Goal: Information Seeking & Learning: Compare options

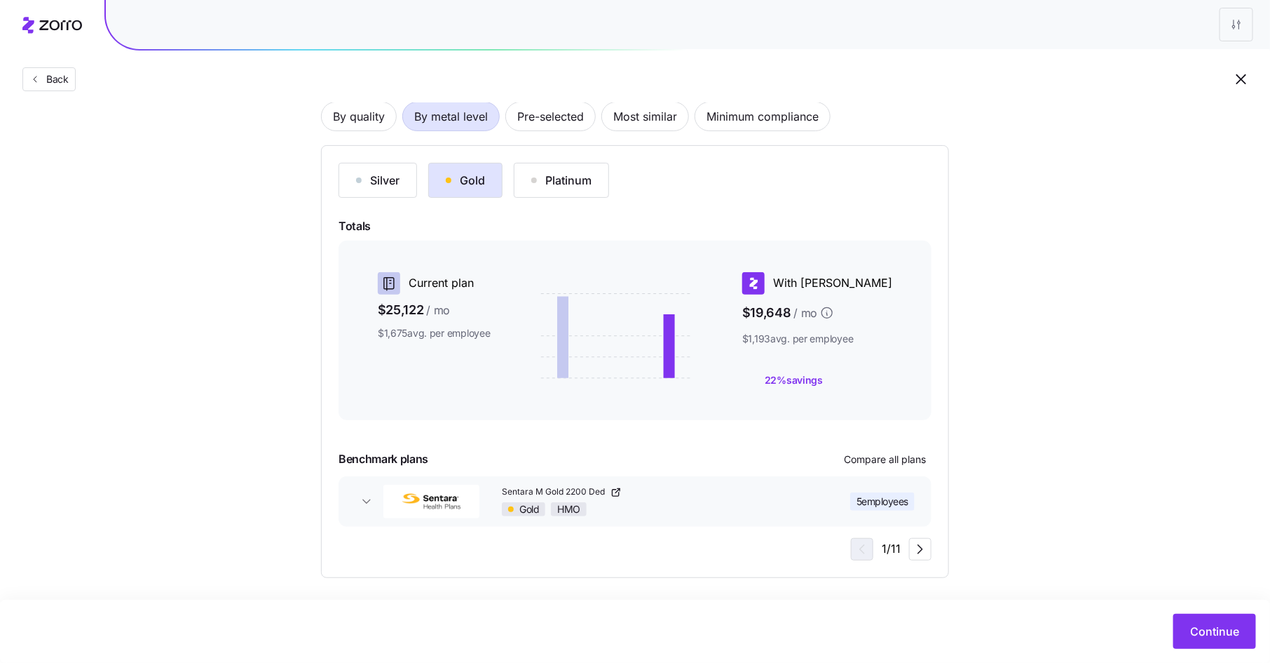
scroll to position [109, 0]
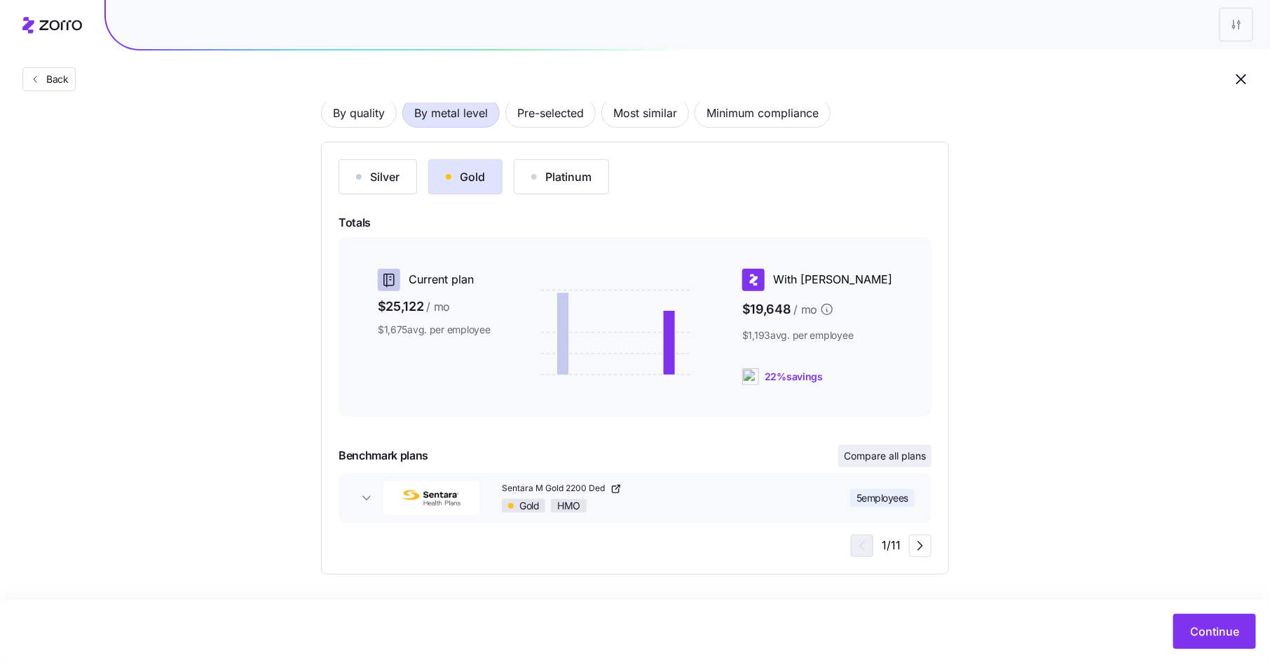
click at [881, 454] on span "Compare all plans" at bounding box center [885, 456] width 82 height 14
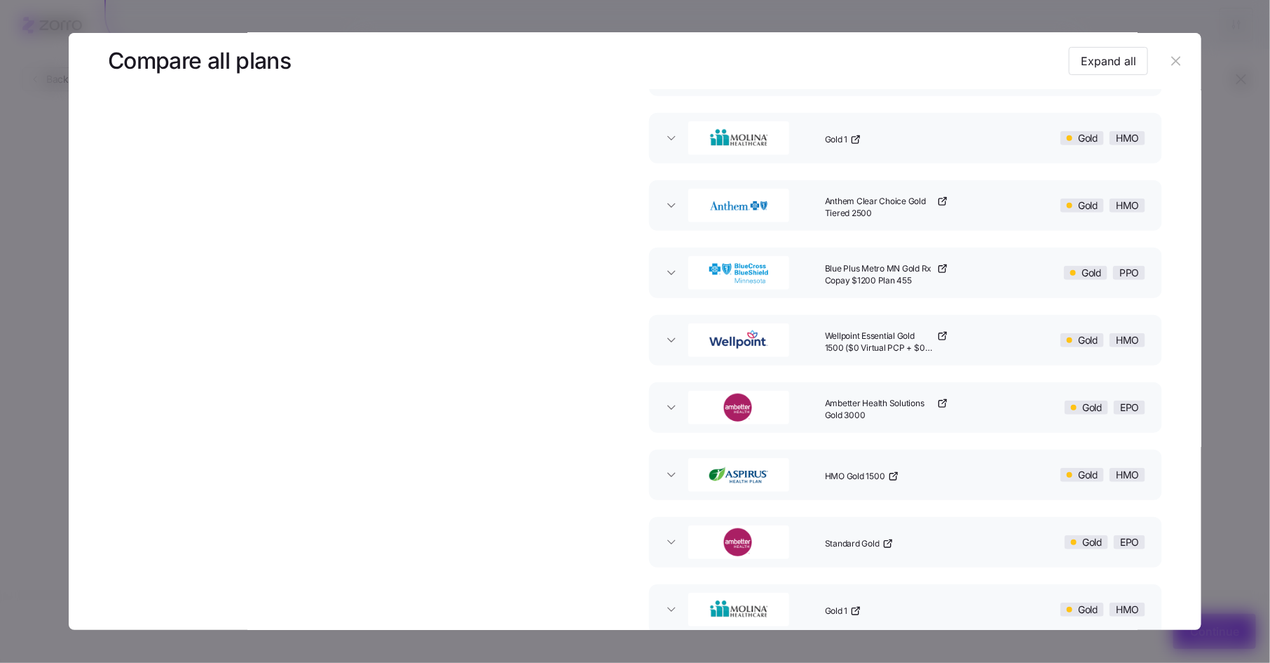
scroll to position [299, 0]
click at [668, 273] on icon "button" at bounding box center [671, 274] width 7 height 4
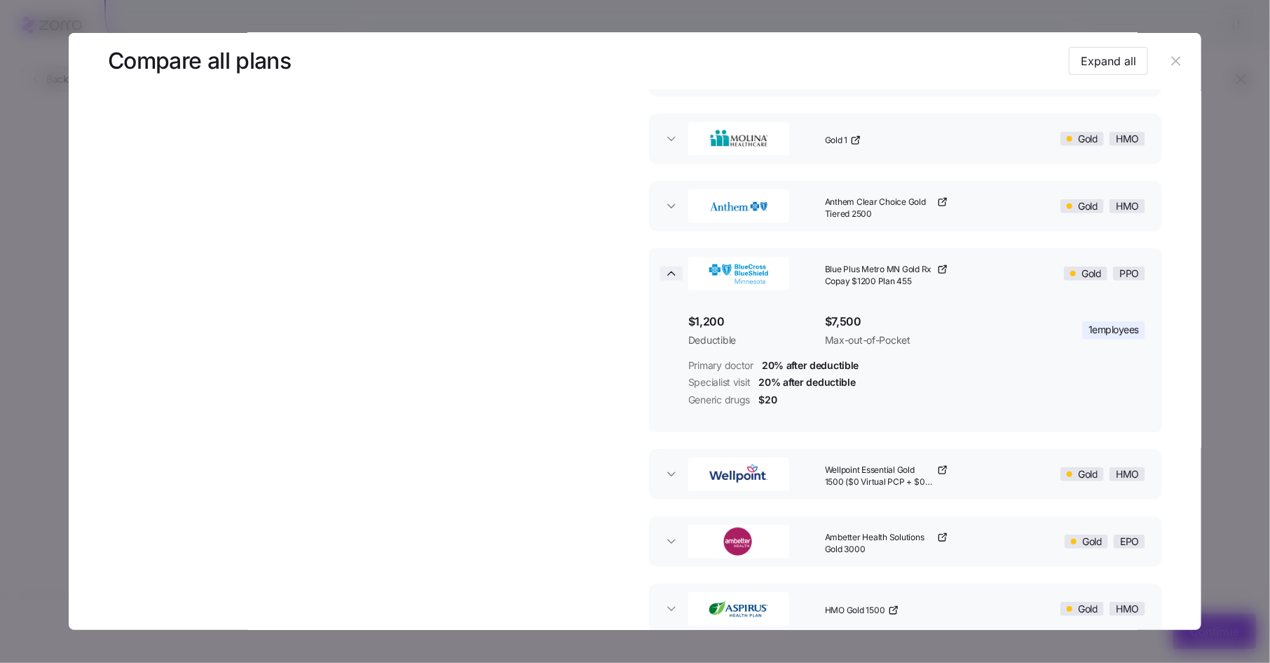
click at [672, 273] on icon "button" at bounding box center [672, 273] width 14 height 14
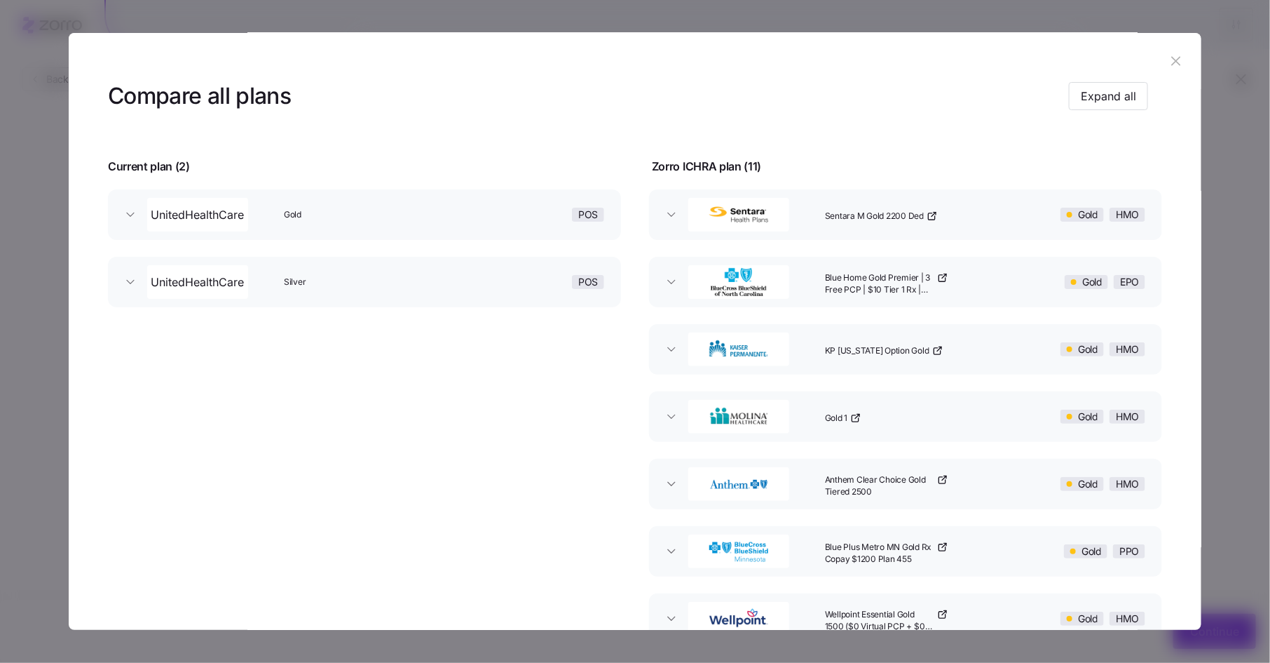
scroll to position [22, 0]
click at [669, 219] on icon "button" at bounding box center [672, 214] width 14 height 14
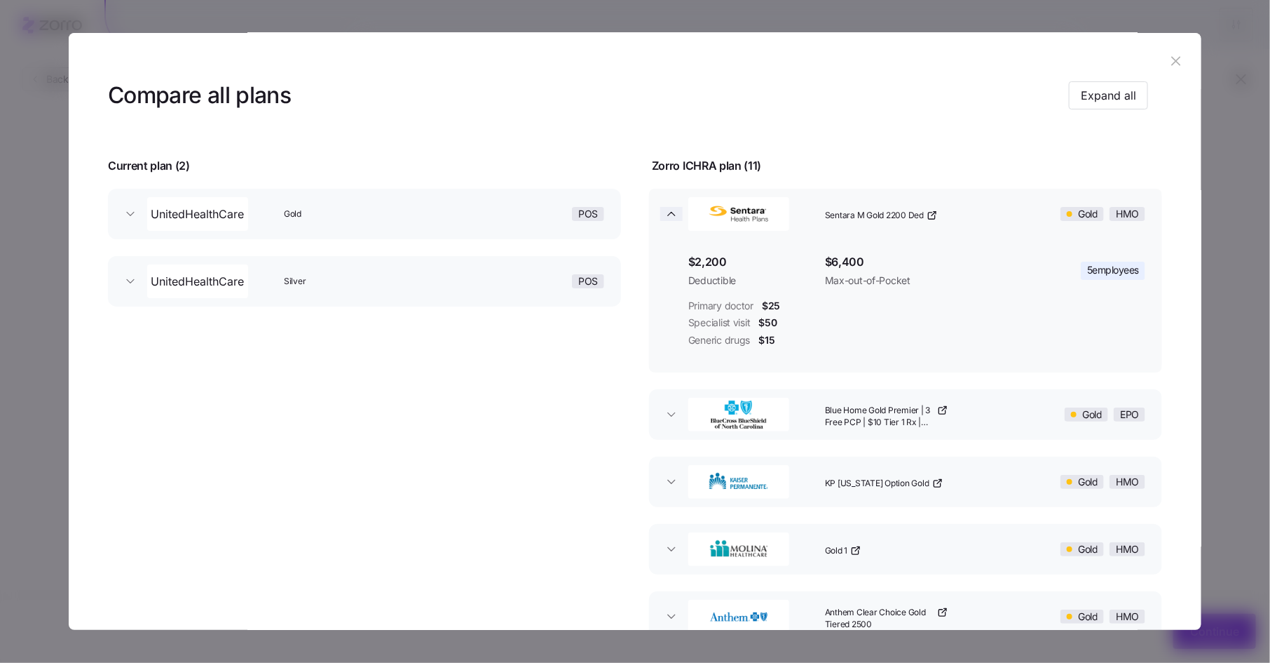
click at [669, 216] on icon "button" at bounding box center [672, 214] width 14 height 14
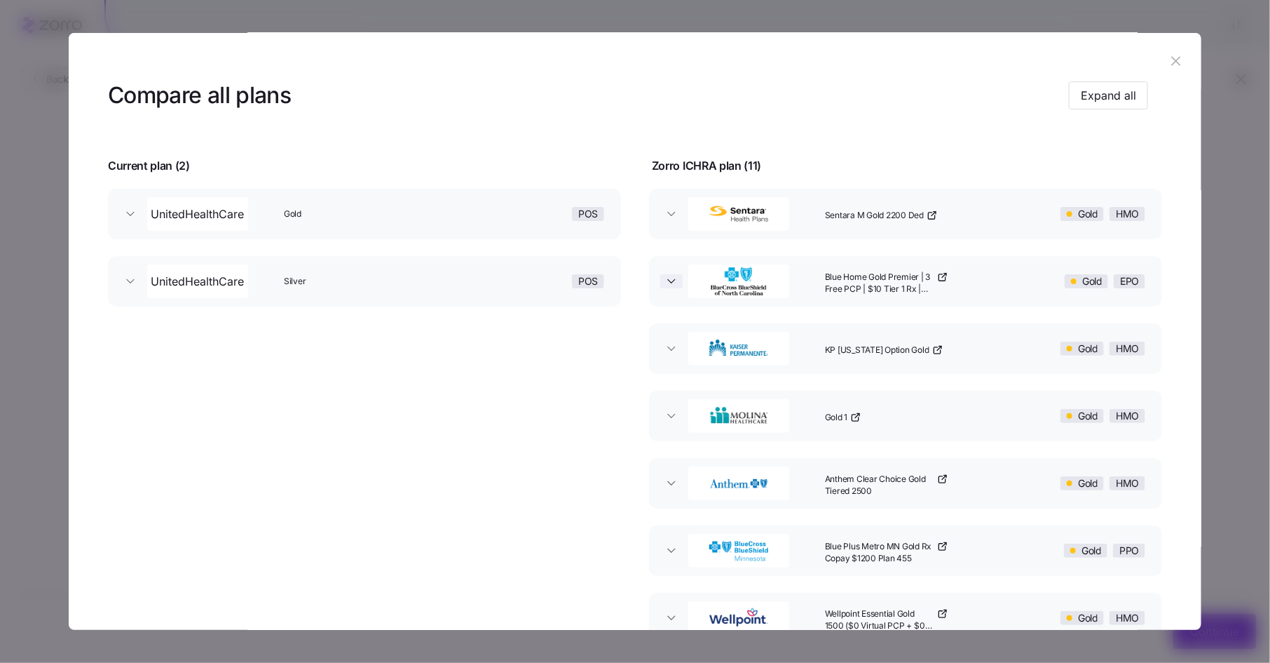
click at [670, 283] on icon "button" at bounding box center [672, 281] width 14 height 14
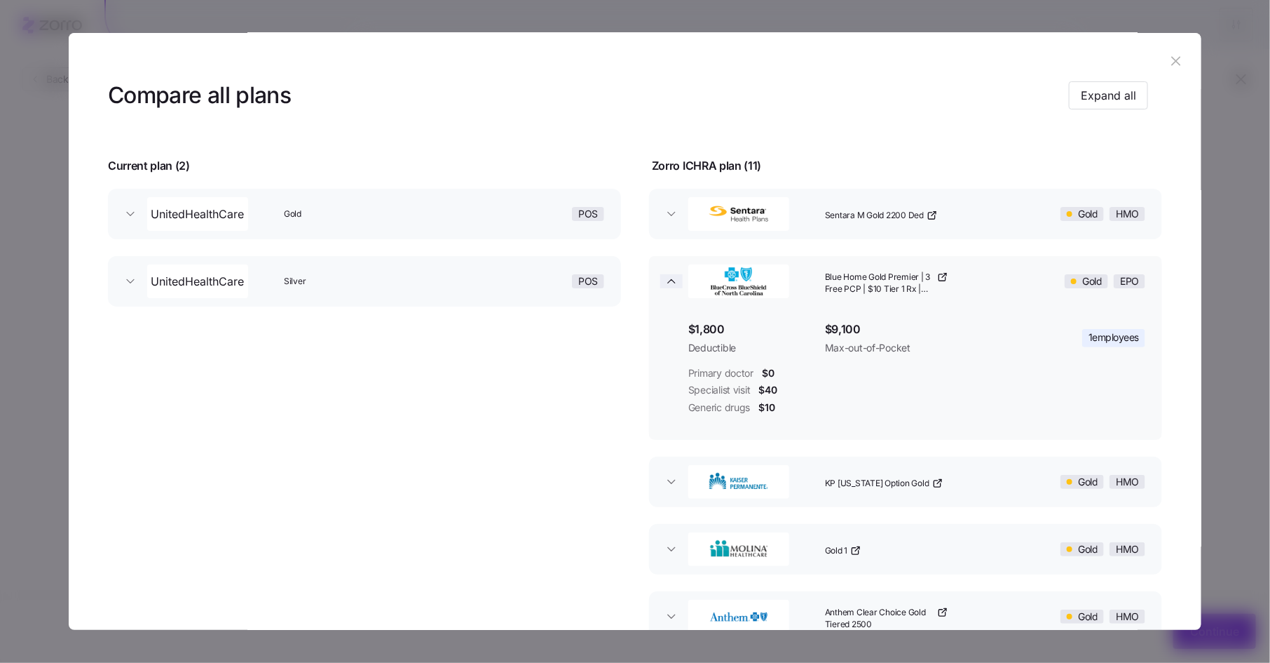
click at [670, 283] on icon "button" at bounding box center [672, 281] width 14 height 14
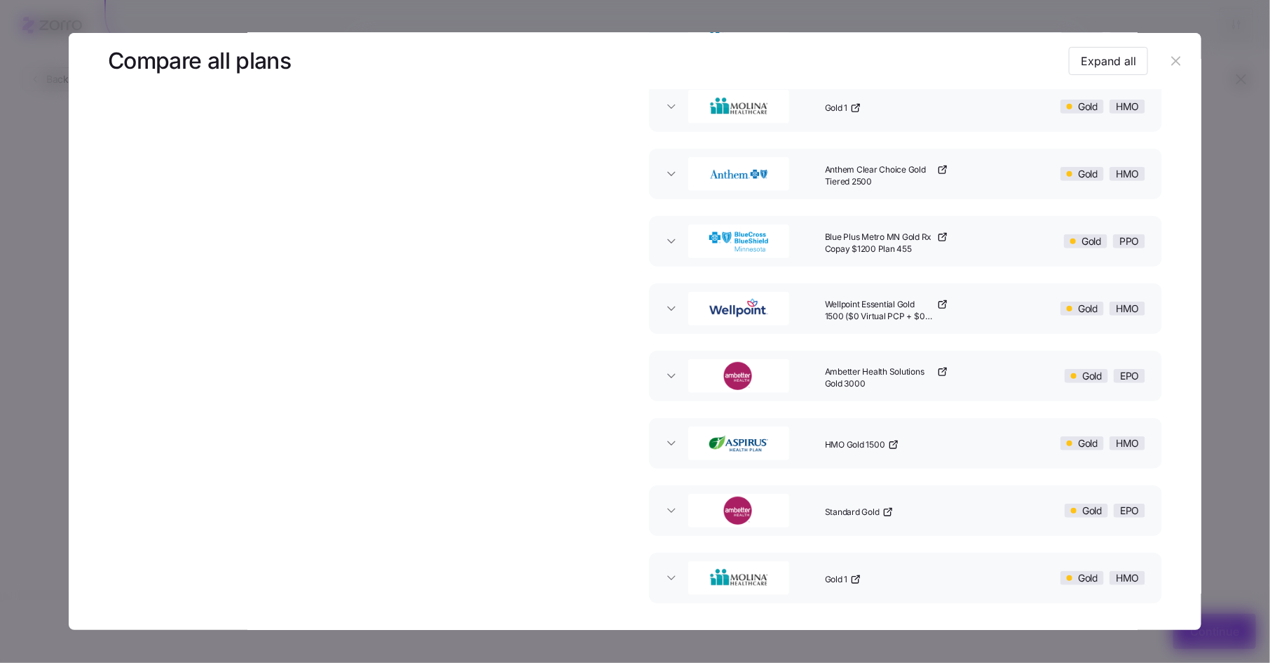
scroll to position [328, 0]
click at [751, 243] on img "button" at bounding box center [739, 244] width 98 height 28
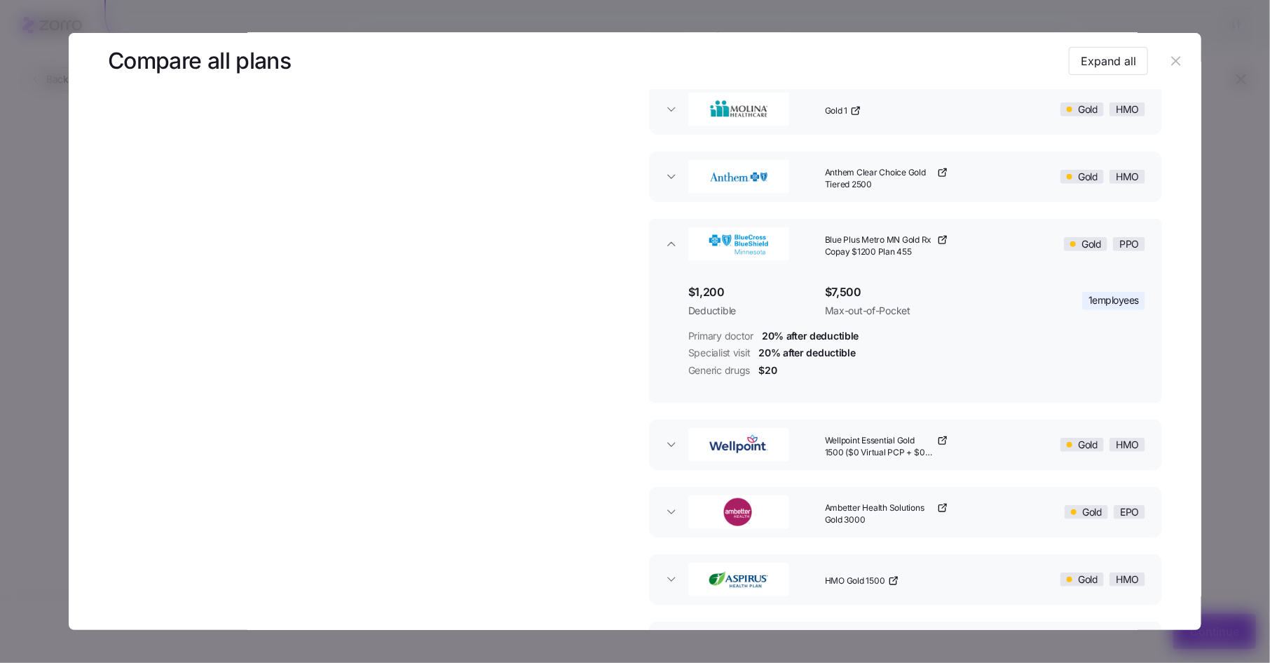
click at [891, 236] on span "Blue Plus Metro MN Gold Rx Copay $1200 Plan 455" at bounding box center [879, 246] width 109 height 24
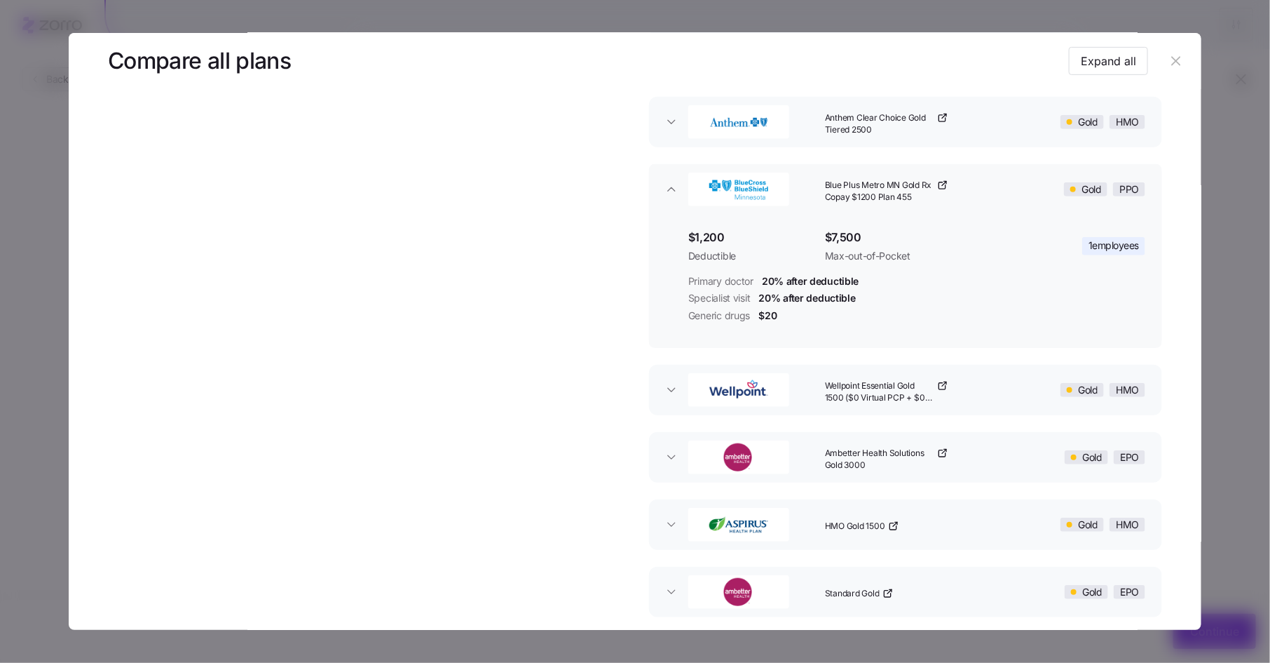
scroll to position [379, 0]
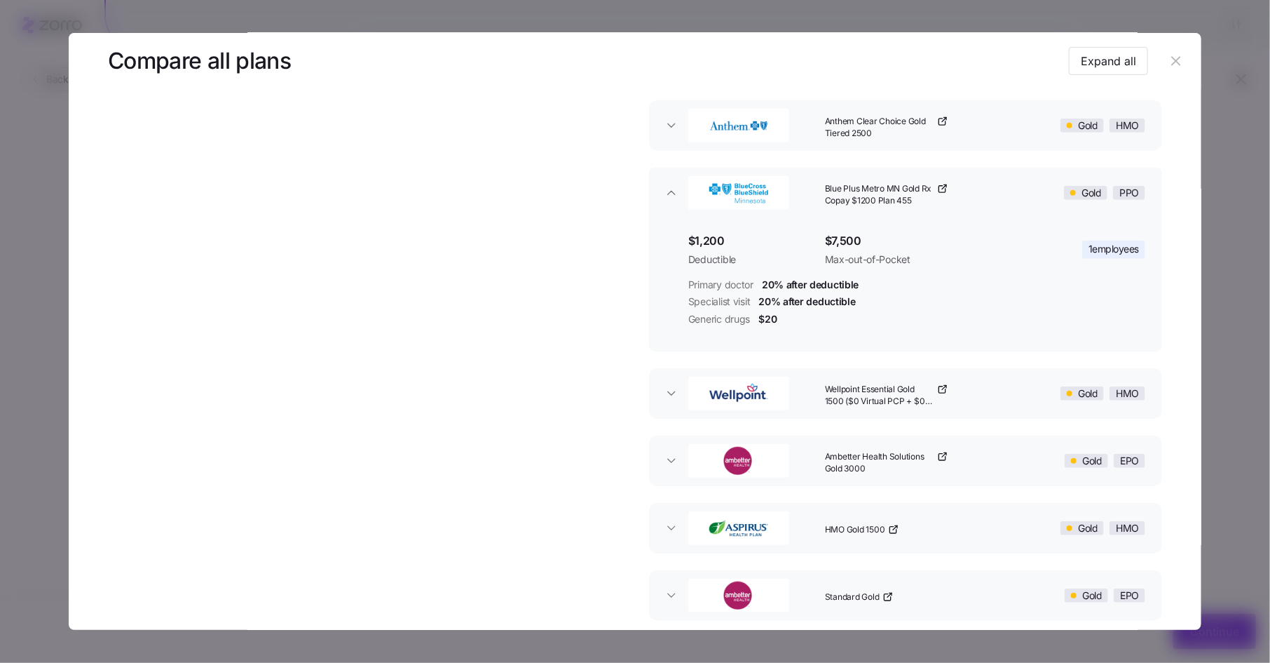
click at [1169, 66] on icon "button" at bounding box center [1176, 60] width 15 height 15
